Goal: Task Accomplishment & Management: Manage account settings

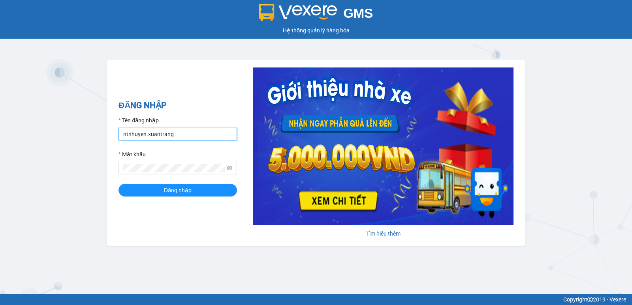
drag, startPoint x: 186, startPoint y: 137, endPoint x: 96, endPoint y: 149, distance: 90.1
click at [96, 149] on div "GMS Hệ thống quản lý hàng hóa ĐĂNG NHẬP Tên đăng nhập ntnhuyen.xuantrang Mật kh…" at bounding box center [316, 147] width 632 height 294
type input "hbngoc.xuantrang"
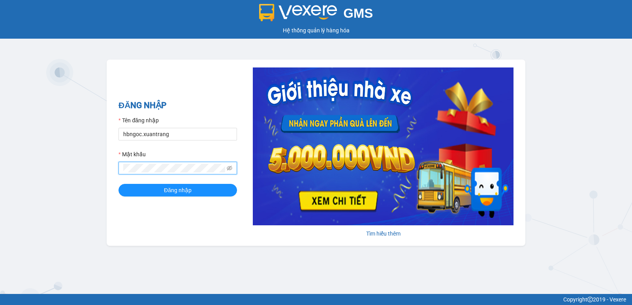
click at [73, 173] on div "GMS Hệ thống quản lý hàng hóa ĐĂNG NHẬP Tên đăng nhập hbngoc.xuantrang Mật khẩu…" at bounding box center [316, 147] width 632 height 294
click at [119, 184] on button "Đăng nhập" at bounding box center [178, 190] width 119 height 13
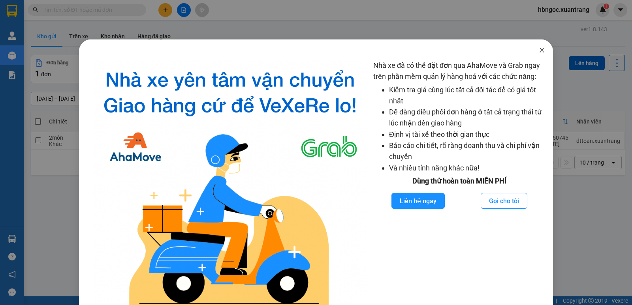
click at [543, 47] on span "Close" at bounding box center [542, 51] width 22 height 22
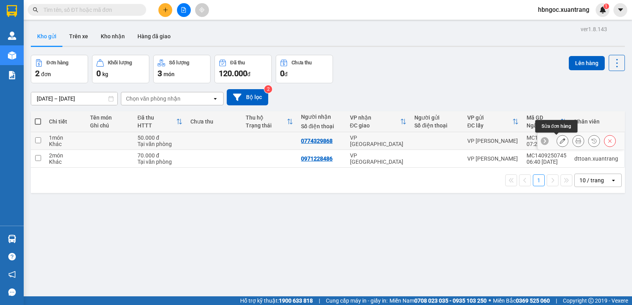
click at [560, 143] on icon at bounding box center [563, 141] width 6 height 6
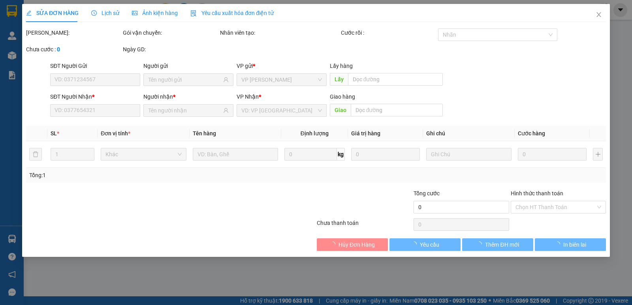
type input "0774329868"
type input "50.000"
type input "0"
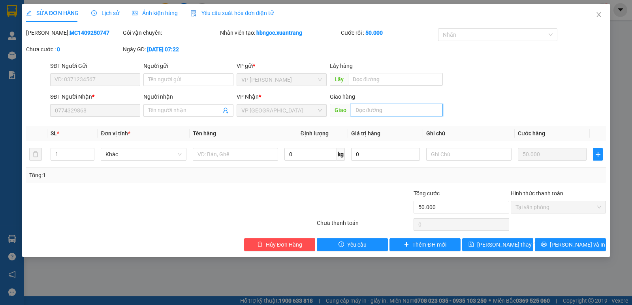
click at [388, 111] on input "text" at bounding box center [397, 110] width 92 height 13
click at [467, 158] on input "text" at bounding box center [468, 154] width 85 height 13
type input "d"
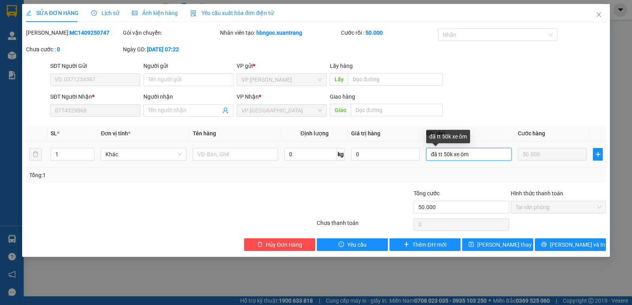
click at [429, 155] on input "đã tt 50k xe ôm" at bounding box center [468, 154] width 85 height 13
type input "gọi xe ôm Phi,đã tt 50k xe ôm"
click at [516, 172] on div "Tổng: 1" at bounding box center [316, 175] width 574 height 9
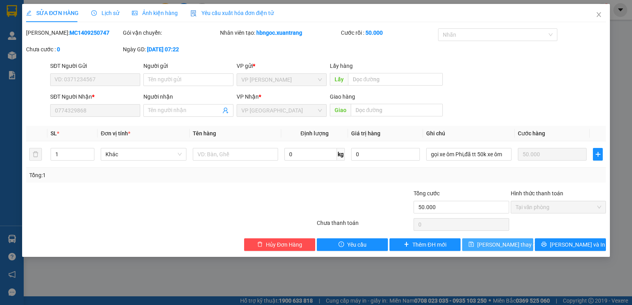
click at [508, 248] on span "Lưu thay đổi" at bounding box center [508, 245] width 63 height 9
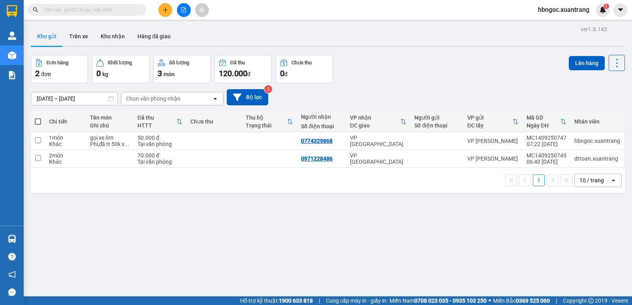
click at [78, 7] on input "text" at bounding box center [89, 10] width 93 height 9
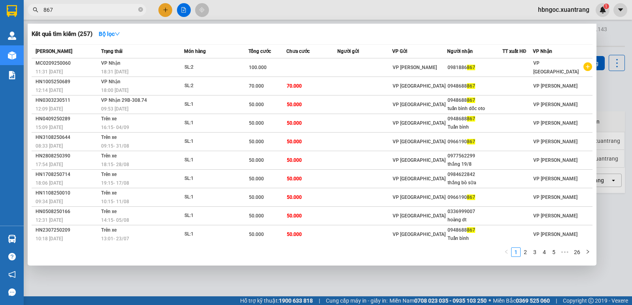
drag, startPoint x: 77, startPoint y: 6, endPoint x: 23, endPoint y: 15, distance: 55.3
click at [23, 15] on section "Kết quả tìm kiếm ( 257 ) Bộ lọc Mã ĐH Trạng thái Món hàng Tổng cước Chưa cước N…" at bounding box center [316, 152] width 632 height 305
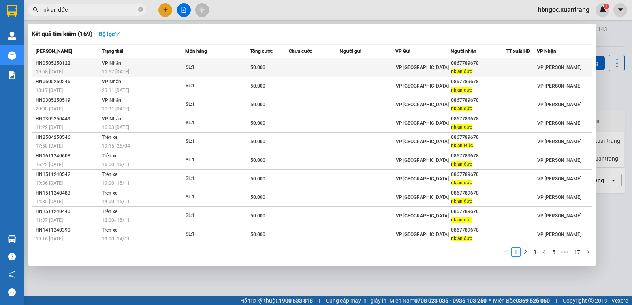
type input "nk an đức"
drag, startPoint x: 479, startPoint y: 64, endPoint x: 449, endPoint y: 64, distance: 30.4
click at [451, 64] on div "0867789678" at bounding box center [478, 63] width 55 height 8
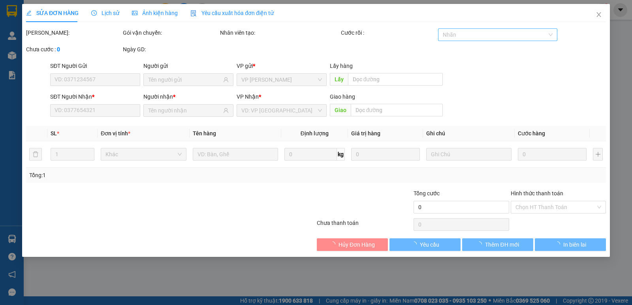
type input "0867789678"
type input "nk an đức"
type input "50.000"
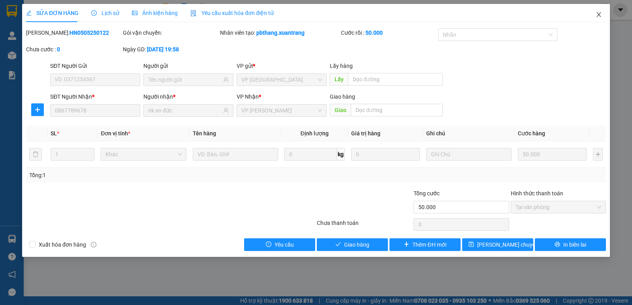
click at [599, 17] on icon "close" at bounding box center [599, 14] width 6 height 6
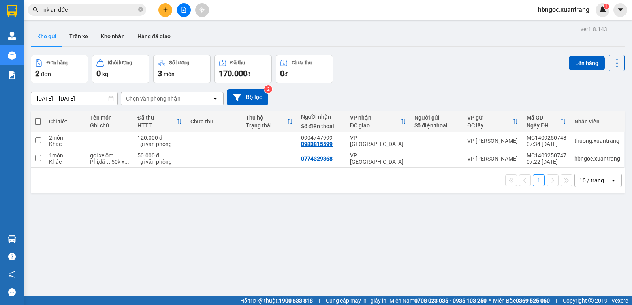
click at [112, 13] on input "nk an đức" at bounding box center [89, 10] width 93 height 9
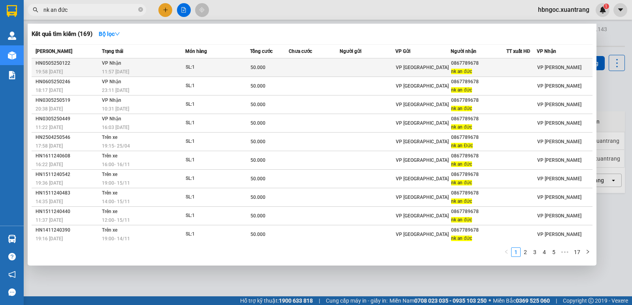
click at [498, 68] on div "nk an đức" at bounding box center [478, 72] width 55 height 8
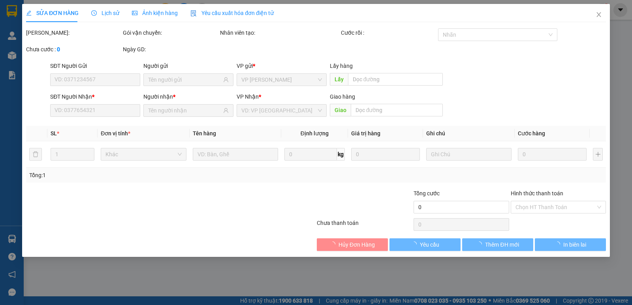
type input "0867789678"
type input "nk an đức"
type input "50.000"
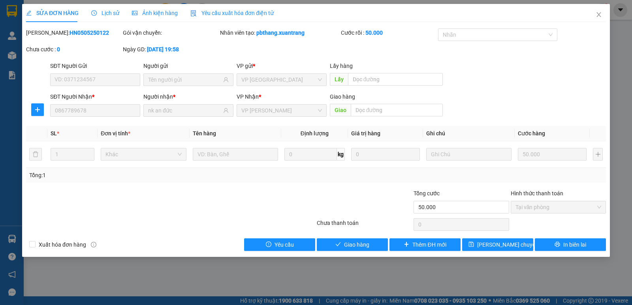
click at [26, 113] on div "SĐT Người Nhận * 0867789678 Người nhận * nk an đức VP Nhận * VP MỘC CHÂU Giao h…" at bounding box center [316, 106] width 582 height 28
click at [601, 14] on icon "close" at bounding box center [599, 14] width 6 height 6
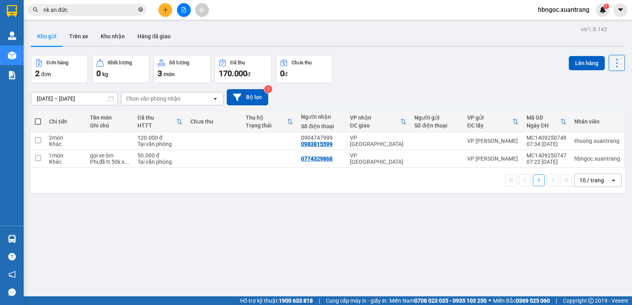
click at [139, 8] on icon "close-circle" at bounding box center [140, 9] width 5 height 5
drag, startPoint x: 26, startPoint y: 10, endPoint x: 6, endPoint y: 13, distance: 20.7
click at [6, 13] on section "Kết quả tìm kiếm ( 169 ) Bộ lọc Mã ĐH Trạng thái Món hàng Tổng cước Chưa cước N…" at bounding box center [316, 152] width 632 height 305
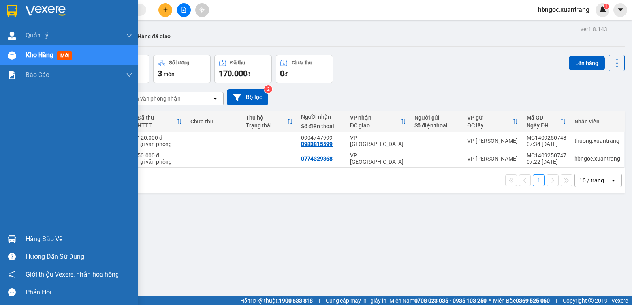
paste input "0867789678"
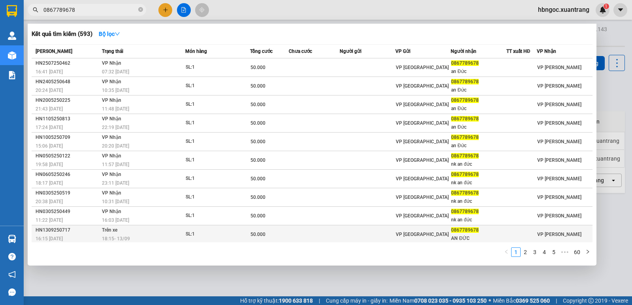
type input "0867789678"
click at [142, 236] on div "18:15 - 13/09" at bounding box center [143, 239] width 83 height 9
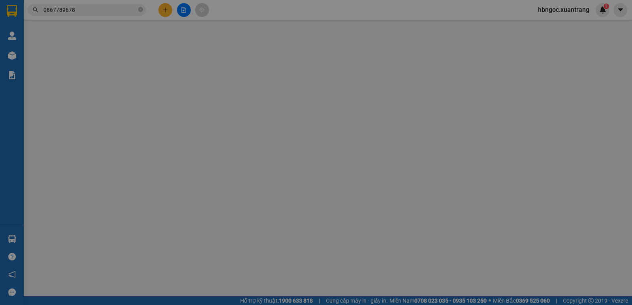
type input "0867789678"
type input "AN ĐỨC"
type input "50.000"
type input "0"
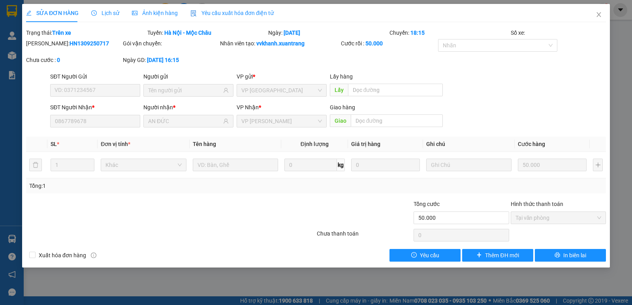
click at [148, 9] on div "Ảnh kiện hàng" at bounding box center [155, 13] width 46 height 9
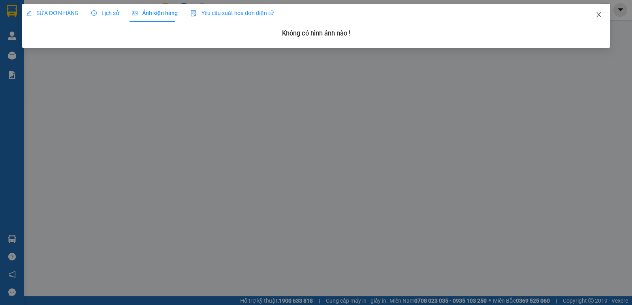
click at [601, 11] on span "Close" at bounding box center [599, 15] width 22 height 22
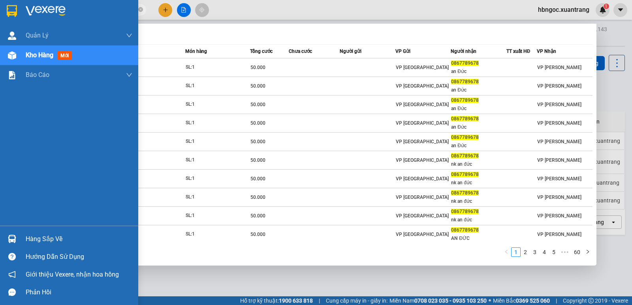
drag, startPoint x: 104, startPoint y: 9, endPoint x: 0, endPoint y: 17, distance: 103.8
click at [0, 17] on section "Kết quả tìm kiếm ( 593 ) Bộ lọc Mã ĐH Trạng thái Món hàng Tổng cước Chưa cước N…" at bounding box center [316, 152] width 632 height 305
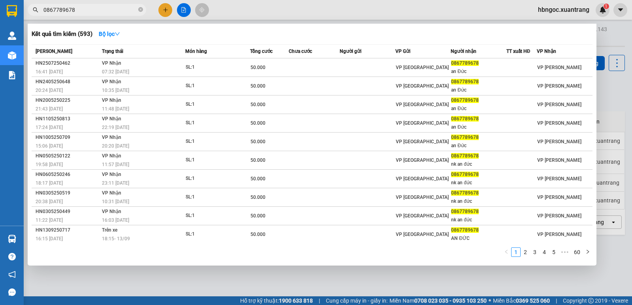
drag, startPoint x: 322, startPoint y: 13, endPoint x: 314, endPoint y: 13, distance: 8.3
click at [319, 13] on div at bounding box center [316, 152] width 632 height 305
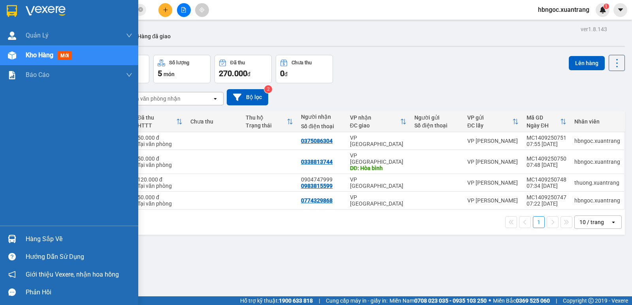
click at [13, 58] on img at bounding box center [12, 55] width 8 height 8
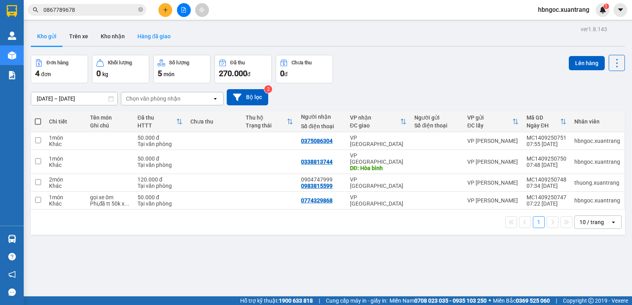
click at [164, 33] on button "Hàng đã giao" at bounding box center [154, 36] width 46 height 19
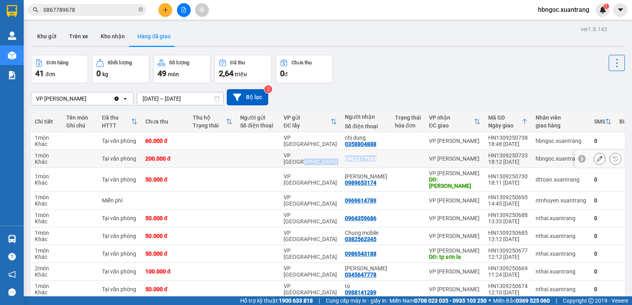
drag, startPoint x: 373, startPoint y: 159, endPoint x: 402, endPoint y: 160, distance: 28.5
click at [337, 162] on tr "1 món Khác Tại văn phòng 200.000 đ VP HÀ NỘI 0962377999 VP MỘC CHÂU HN130925073…" at bounding box center [340, 159] width 619 height 18
click at [597, 159] on icon at bounding box center [600, 159] width 6 height 6
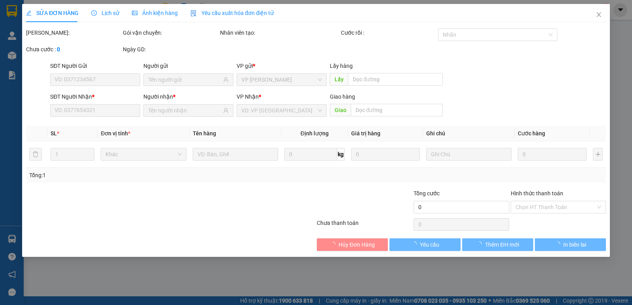
type input "0962377999"
type input "200.000"
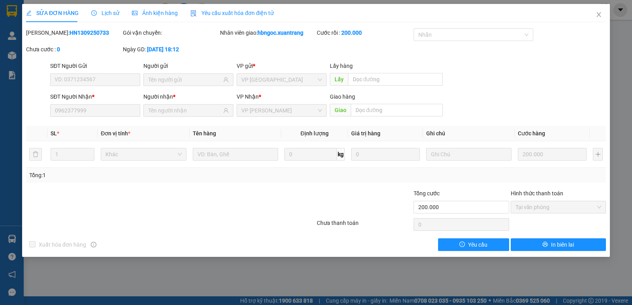
click at [146, 11] on span "Ảnh kiện hàng" at bounding box center [155, 13] width 46 height 6
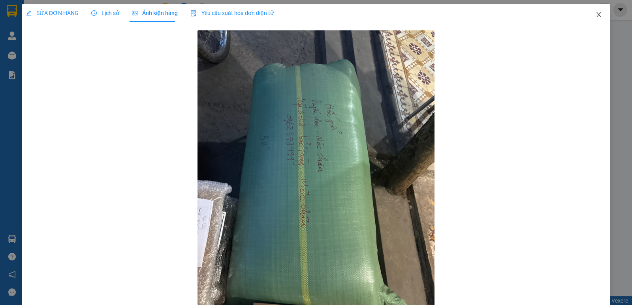
click at [597, 15] on icon "close" at bounding box center [599, 14] width 4 height 5
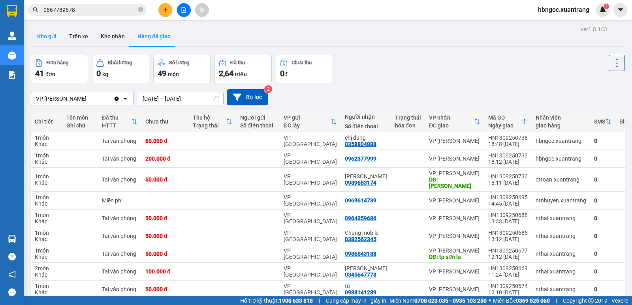
click at [53, 36] on button "Kho gửi" at bounding box center [47, 36] width 32 height 19
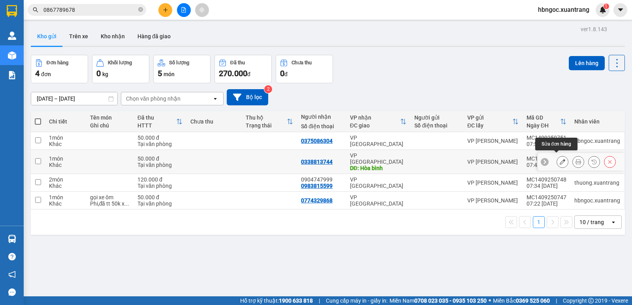
click at [560, 159] on icon at bounding box center [563, 162] width 6 height 6
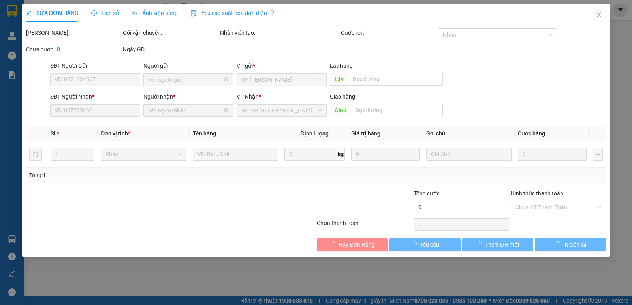
type input "0338813744"
type input "Hòa bình"
type input "50.000"
type input "0"
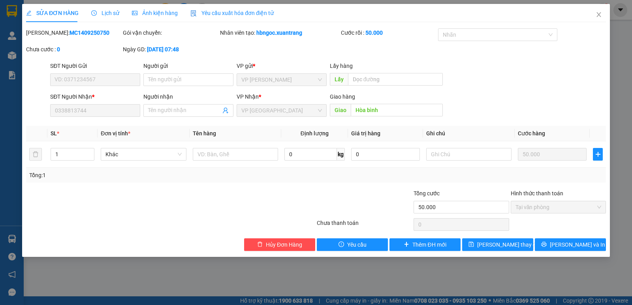
click at [157, 13] on span "Ảnh kiện hàng" at bounding box center [155, 13] width 46 height 6
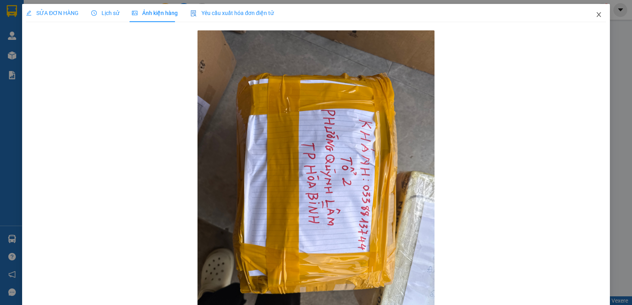
click at [597, 15] on span "Close" at bounding box center [599, 15] width 22 height 22
